Goal: Information Seeking & Learning: Check status

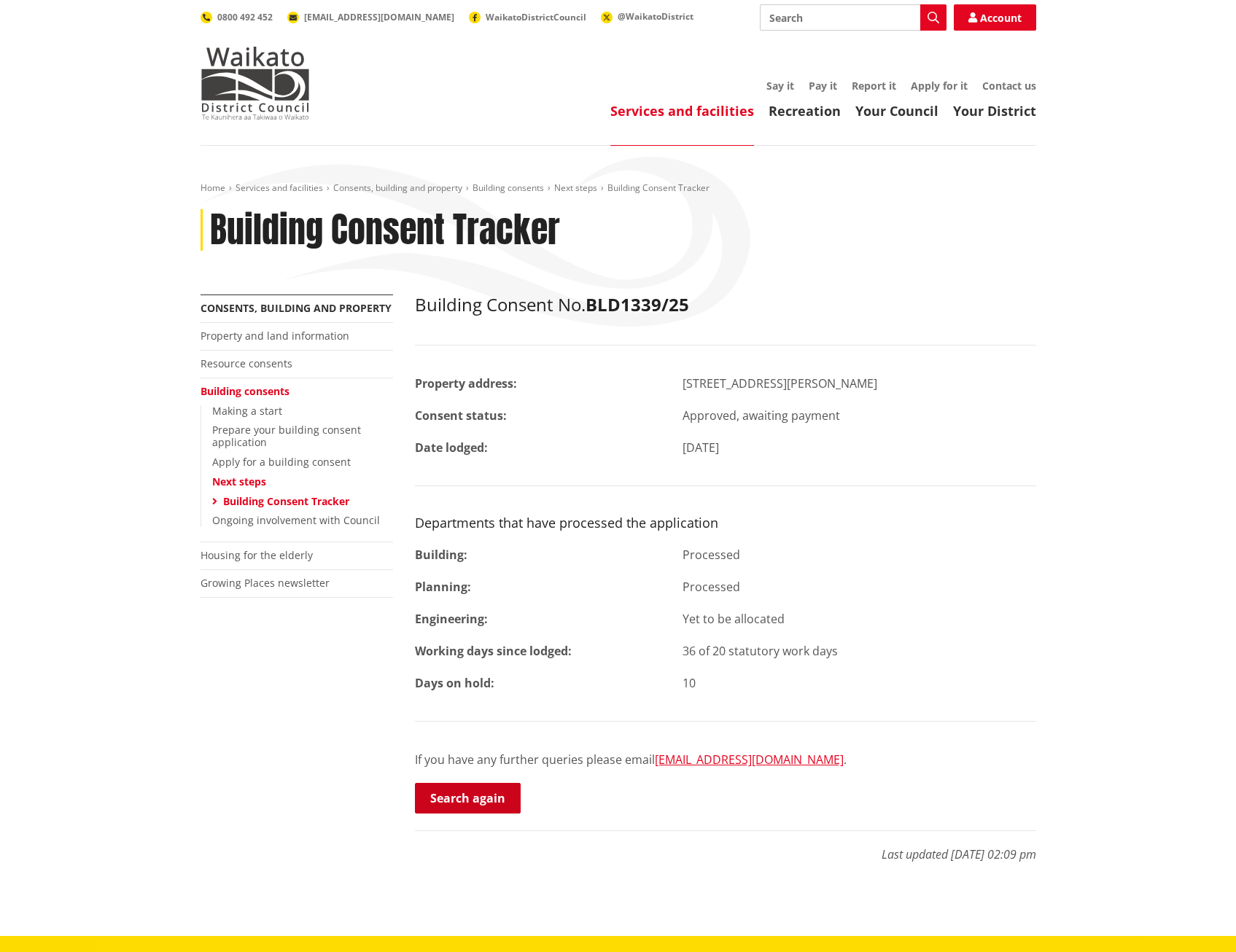
click at [473, 795] on link "Search again" at bounding box center [467, 799] width 106 height 31
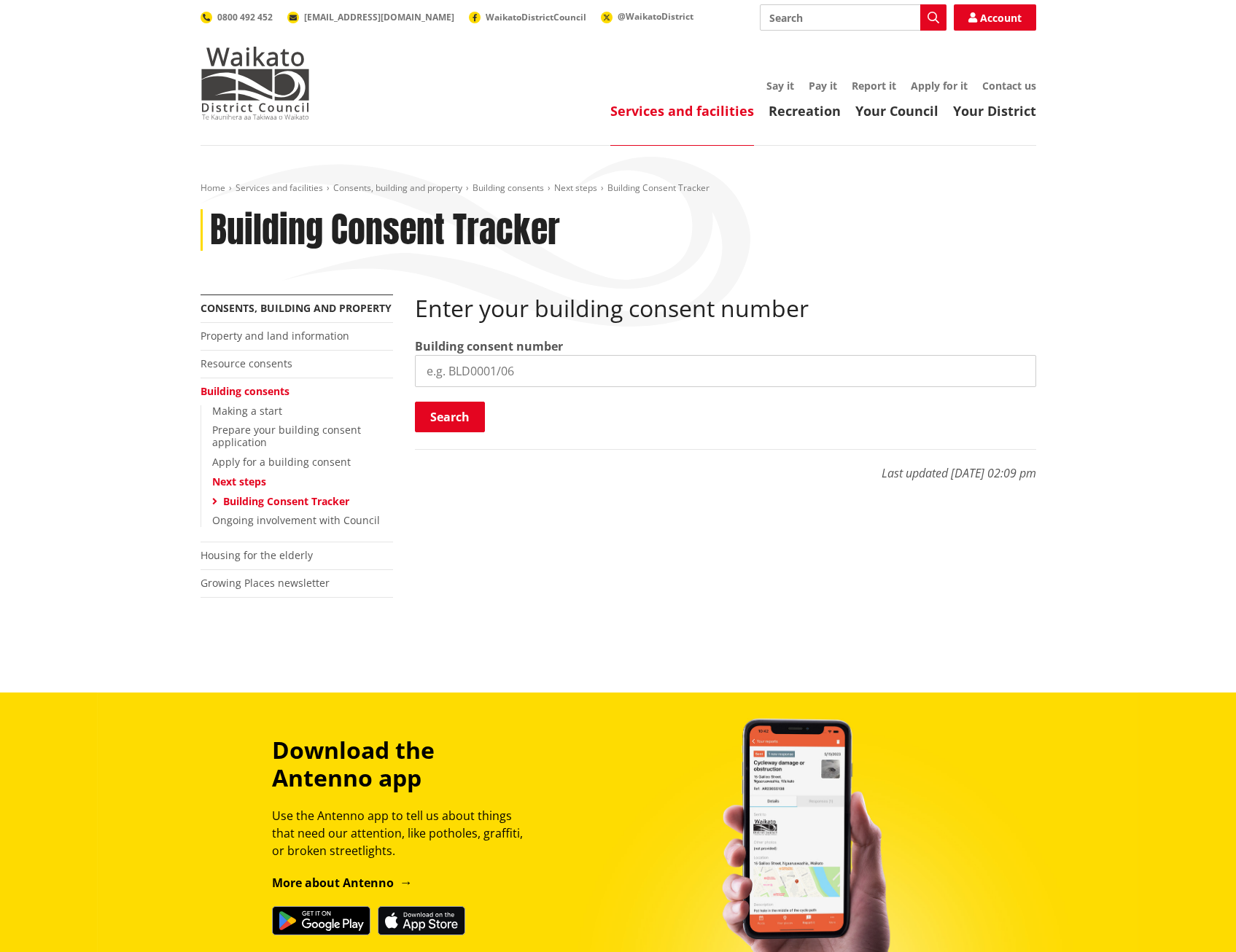
click at [499, 374] on input "search" at bounding box center [725, 370] width 622 height 32
type input "1273/25"
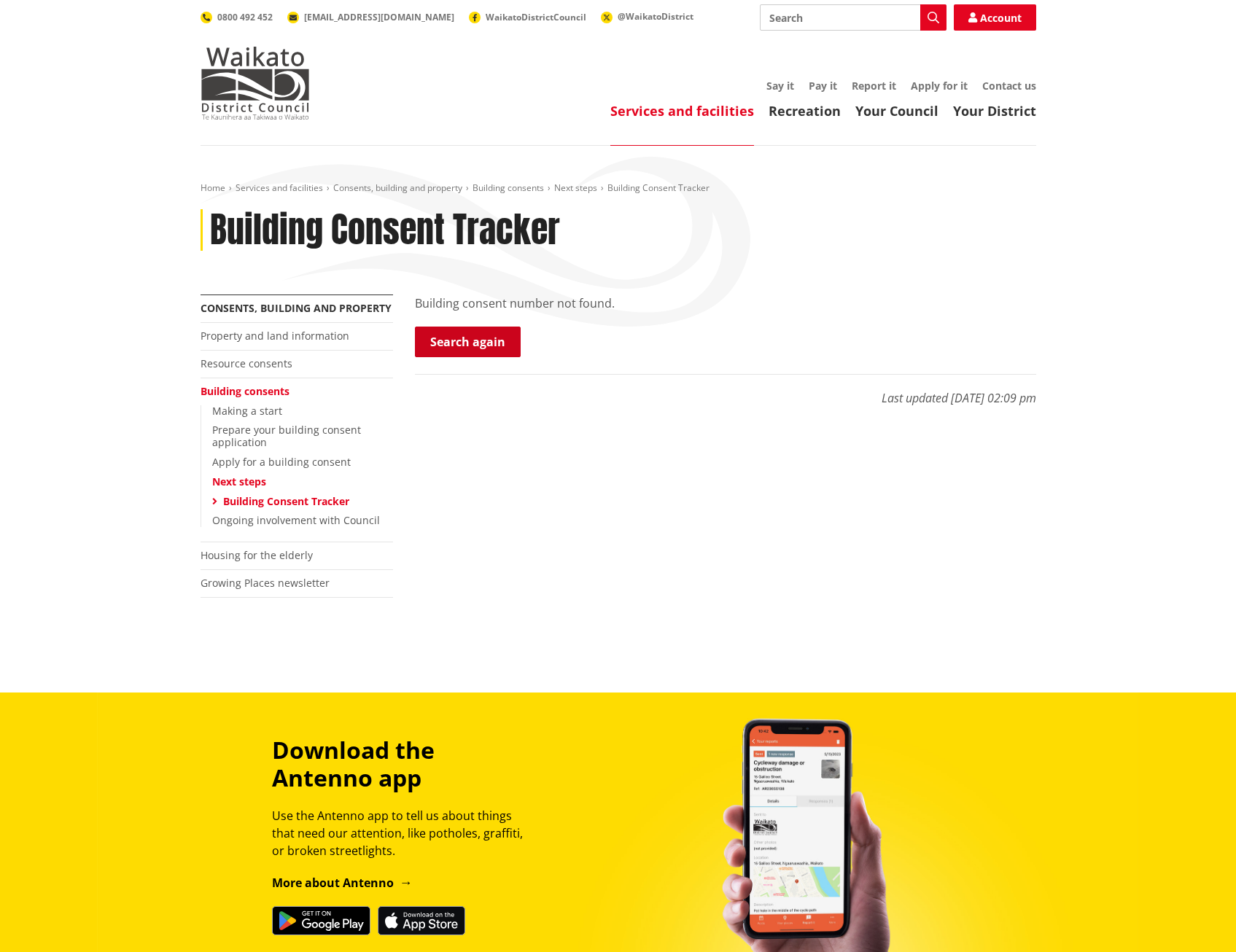
click at [503, 339] on link "Search again" at bounding box center [467, 342] width 106 height 31
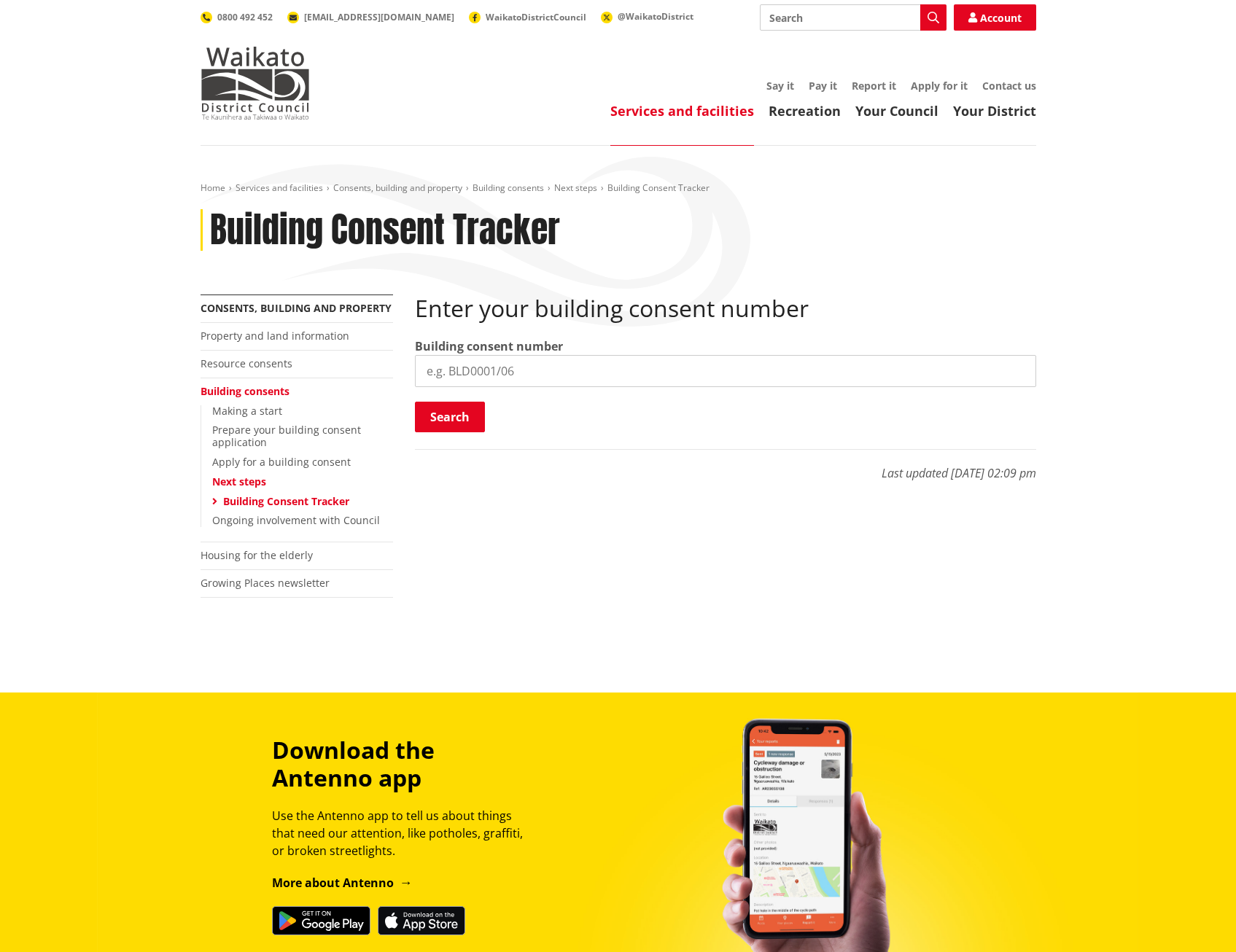
click at [468, 371] on input "search" at bounding box center [725, 370] width 622 height 32
type input "bld1273/25"
